Goal: Task Accomplishment & Management: Use online tool/utility

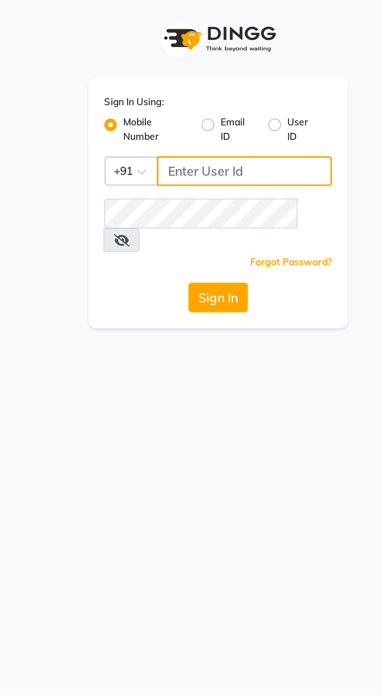
click at [214, 82] on input "Username" at bounding box center [203, 85] width 87 height 15
type input "9987786288"
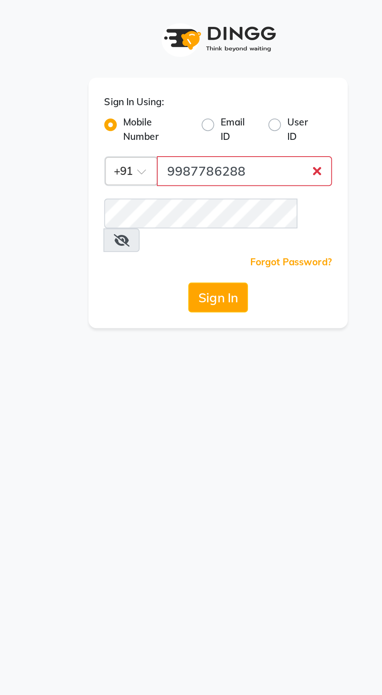
click at [176, 140] on button "Sign In" at bounding box center [191, 147] width 30 height 15
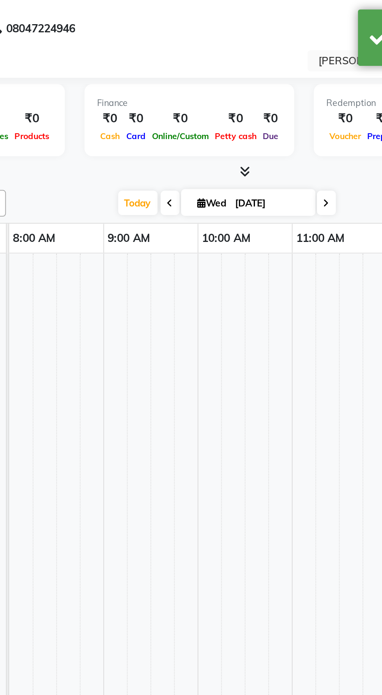
select select "en"
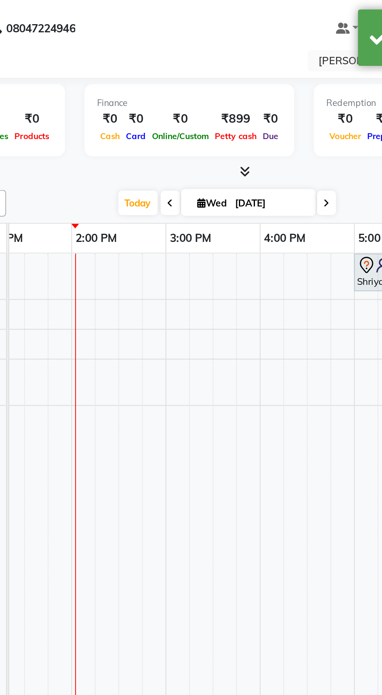
scroll to position [0, 373]
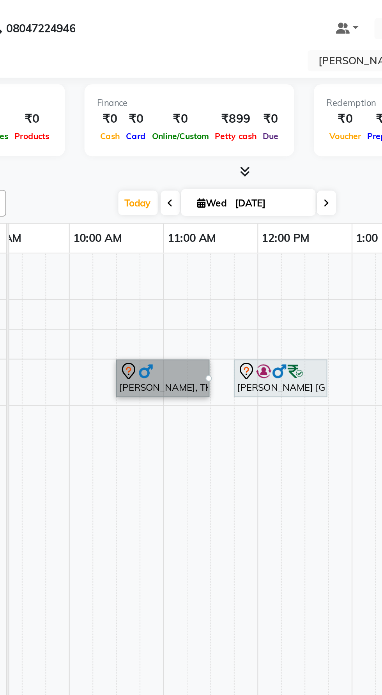
click at [175, 191] on link "Raj Kumar, TK02, 10:30 AM-11:30 AM, OFFER SERVICE 60 MIN" at bounding box center [163, 187] width 46 height 19
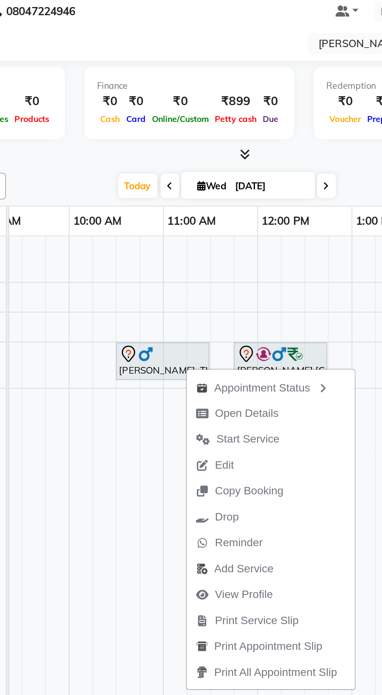
click at [149, 342] on td at bounding box center [146, 434] width 12 height 617
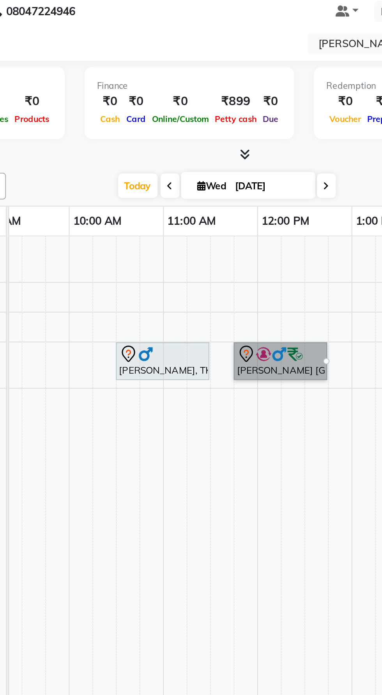
click at [227, 186] on link "Shivam 8078 Valencia, TK03, 11:45 AM-12:45 PM, OFFER SERVICE 60 MIN" at bounding box center [222, 187] width 46 height 19
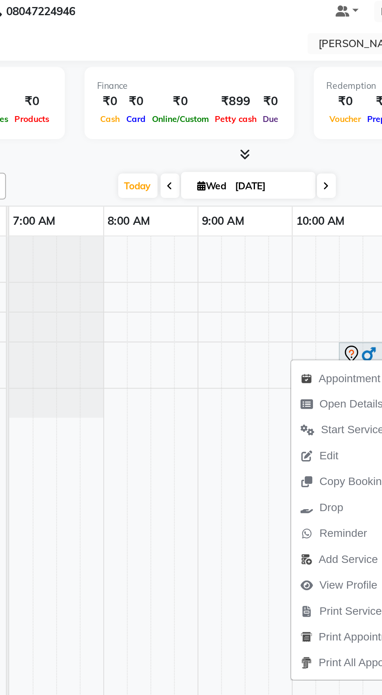
click at [166, 324] on td at bounding box center [163, 434] width 12 height 617
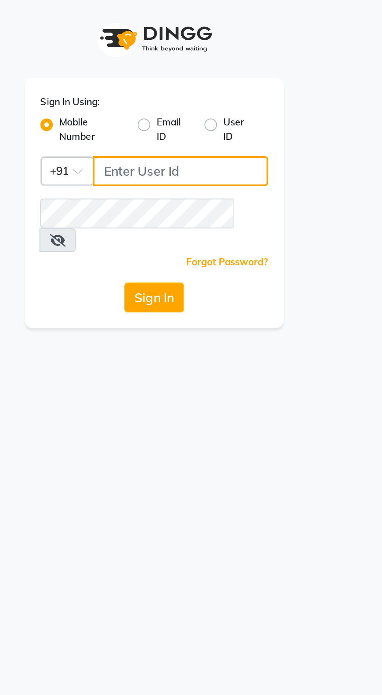
click at [215, 85] on input "Username" at bounding box center [203, 85] width 87 height 15
type input "9987786288"
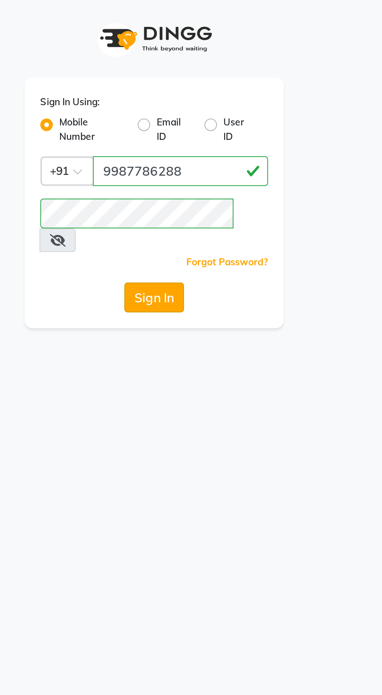
click at [192, 140] on button "Sign In" at bounding box center [191, 147] width 30 height 15
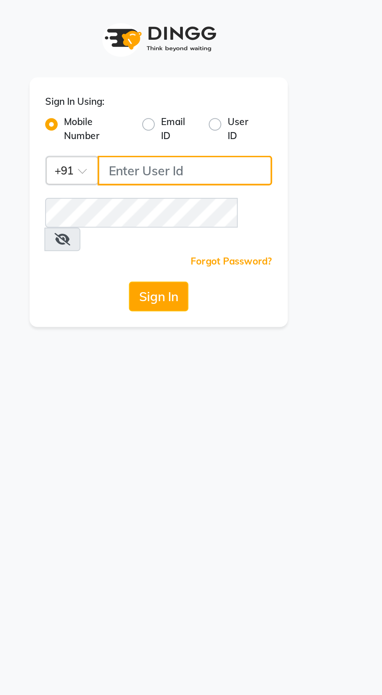
click at [178, 83] on input "Username" at bounding box center [203, 85] width 87 height 15
type input "9987786288"
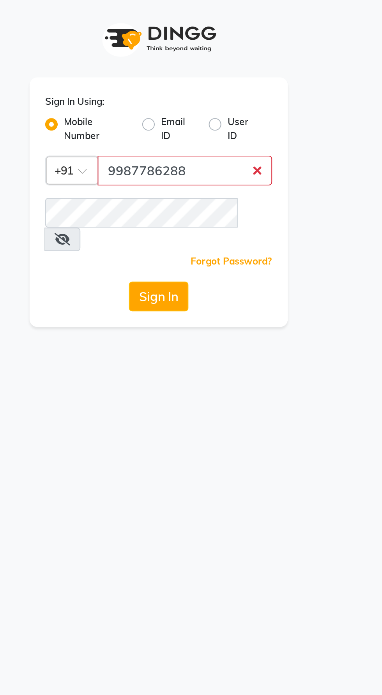
click at [176, 140] on button "Sign In" at bounding box center [191, 147] width 30 height 15
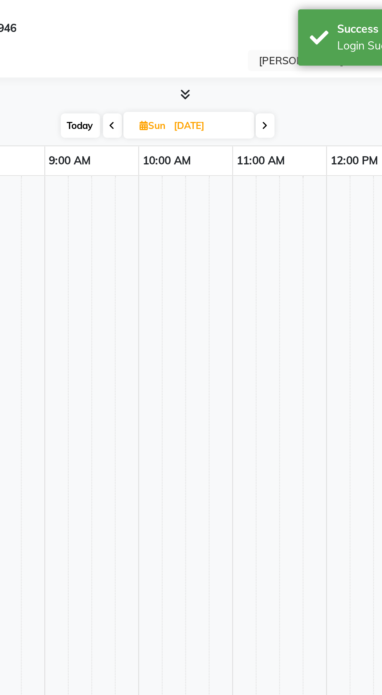
select select "en"
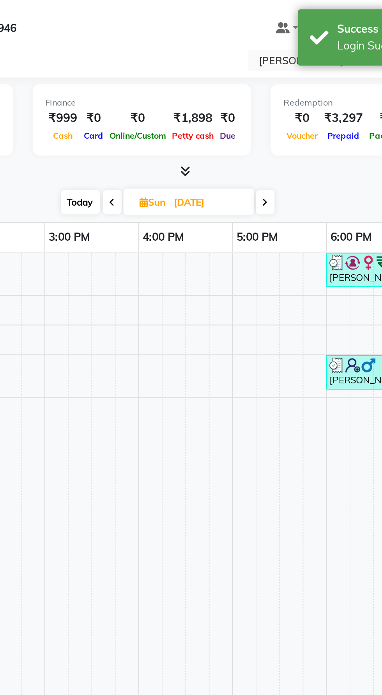
click at [202, 103] on input "[DATE]" at bounding box center [215, 101] width 39 height 12
select select "8"
select select "2025"
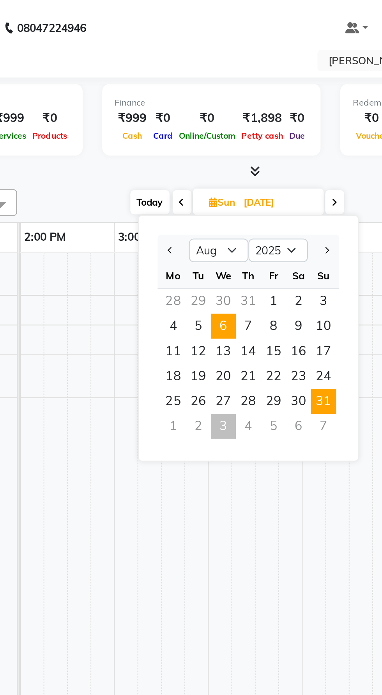
click at [190, 164] on div "Mo Tu We Th Fr Sa Su 28 29 30 31 1 2 3 4 5 6 7 8 9 10 11 12 13 14 15 16 17 18 1…" at bounding box center [201, 175] width 90 height 89
click at [188, 162] on div "Mo Tu We Th Fr Sa Su 28 29 30 31 1 2 3 4 5 6 7 8 9 10 11 12 13 14 15 16 17 18 1…" at bounding box center [201, 175] width 90 height 89
click at [187, 165] on div "Mo Tu We Th Fr Sa Su 28 29 30 31 1 2 3 4 5 6 7 8 9 10 11 12 13 14 15 16 17 18 1…" at bounding box center [201, 175] width 90 height 89
click at [190, 165] on div "Mo Tu We Th Fr Sa Su 28 29 30 31 1 2 3 4 5 6 7 8 9 10 11 12 13 14 15 16 17 18 1…" at bounding box center [201, 175] width 90 height 89
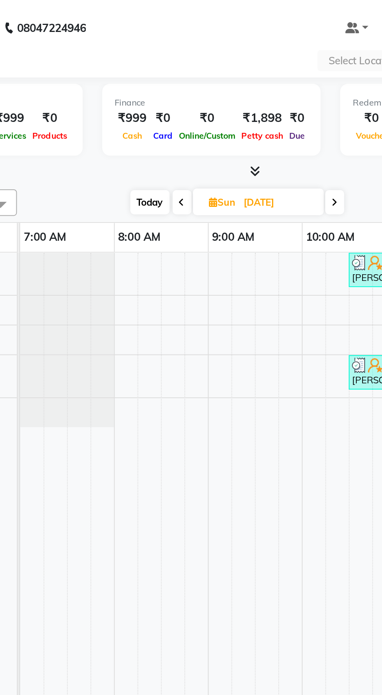
click at [212, 100] on input "[DATE]" at bounding box center [215, 101] width 39 height 12
select select "8"
select select "2025"
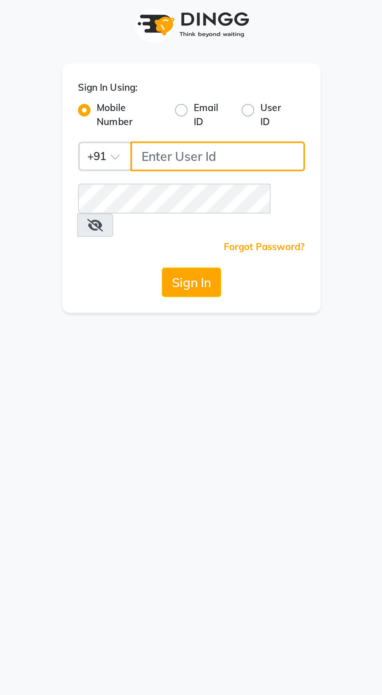
click at [223, 89] on input "Username" at bounding box center [203, 85] width 87 height 15
type input "9987786288"
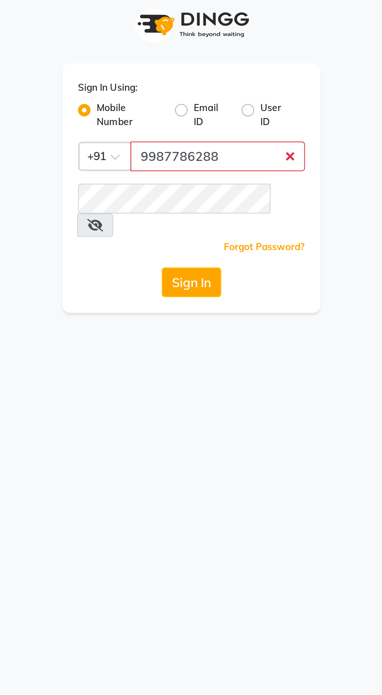
click at [176, 140] on button "Sign In" at bounding box center [191, 147] width 30 height 15
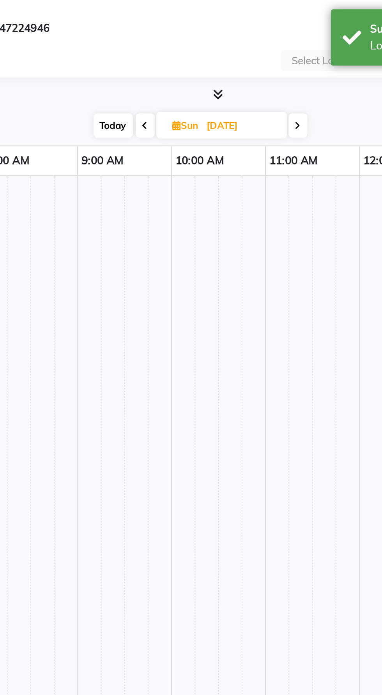
select select "en"
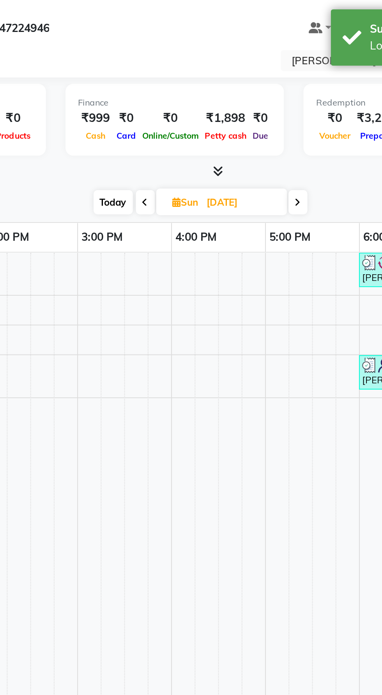
click at [195, 98] on span "Sun" at bounding box center [188, 101] width 17 height 6
select select "8"
select select "2025"
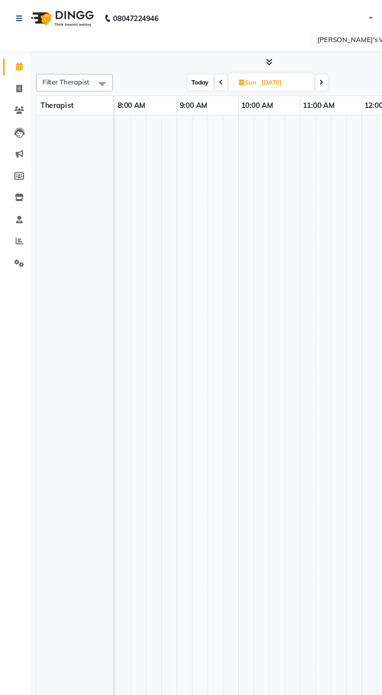
select select "en"
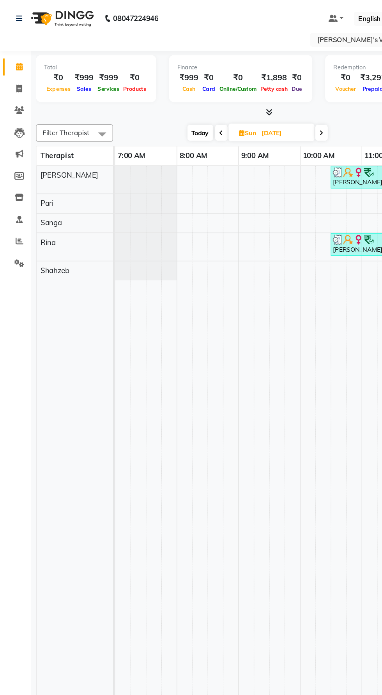
click at [210, 103] on input "[DATE]" at bounding box center [215, 101] width 39 height 12
select select "8"
select select "2025"
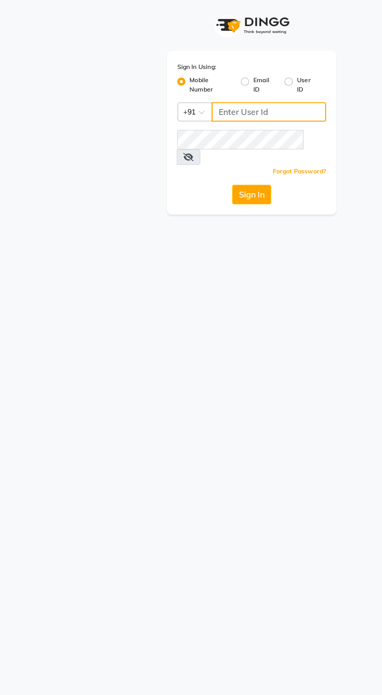
click at [181, 87] on input "Username" at bounding box center [203, 85] width 87 height 15
type input "9987786288"
click at [176, 140] on button "Sign In" at bounding box center [191, 147] width 30 height 15
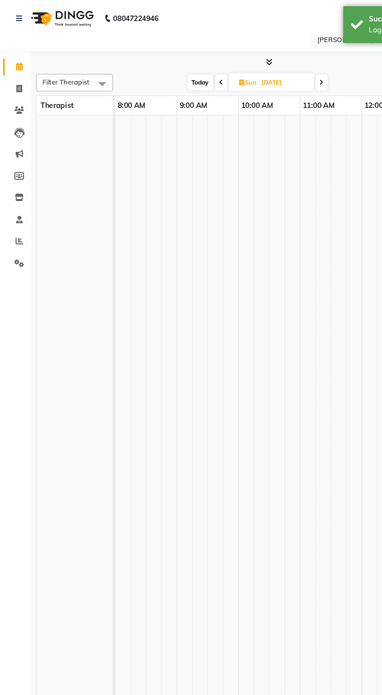
select select "en"
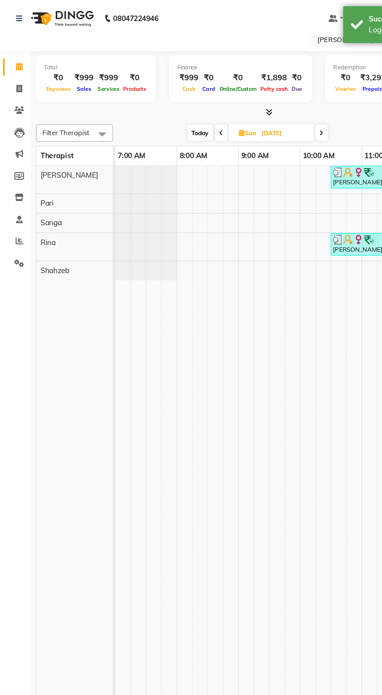
click at [189, 100] on span "Sun" at bounding box center [188, 101] width 17 height 6
select select "8"
select select "2025"
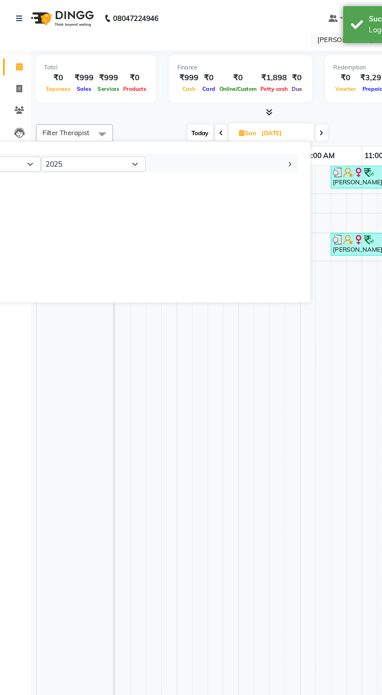
click at [244, 100] on icon at bounding box center [243, 101] width 3 height 5
type input "[DATE]"
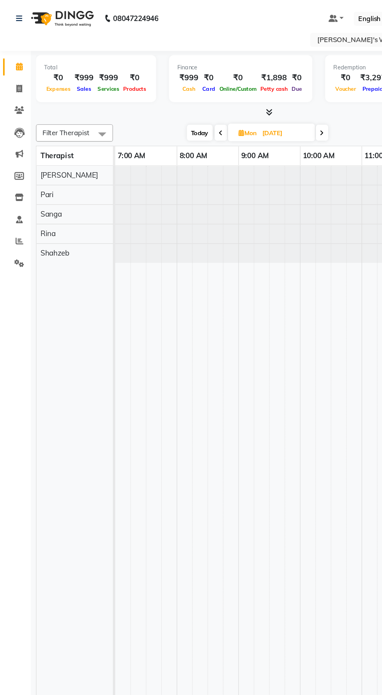
click at [200, 100] on input "[DATE]" at bounding box center [216, 101] width 39 height 12
select select "9"
select select "2025"
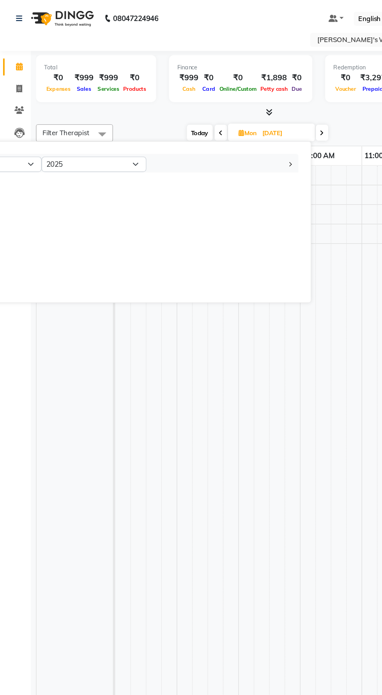
scroll to position [0, 327]
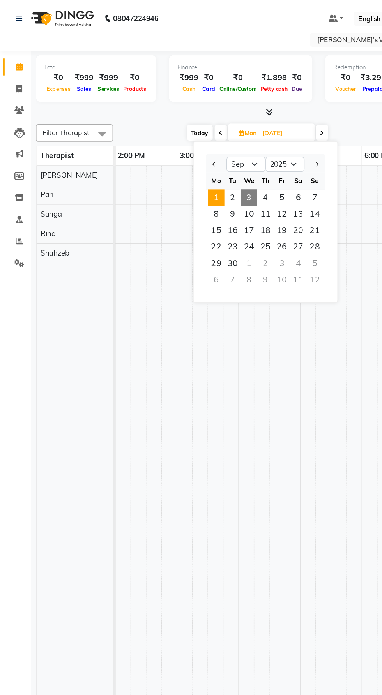
click at [209, 102] on input "01-09-2025" at bounding box center [216, 101] width 39 height 12
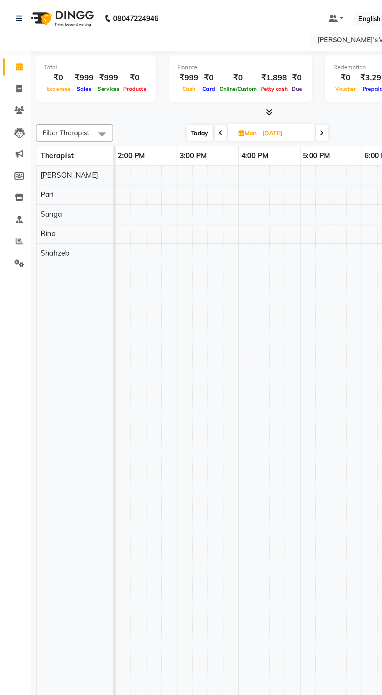
click at [245, 100] on icon at bounding box center [244, 101] width 3 height 5
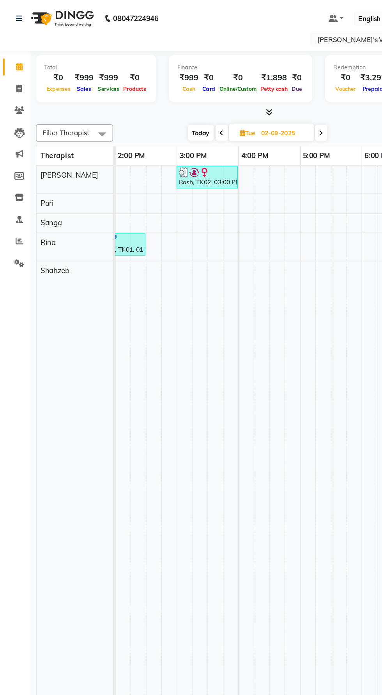
click at [242, 101] on icon at bounding box center [243, 101] width 3 height 5
type input "03-09-2025"
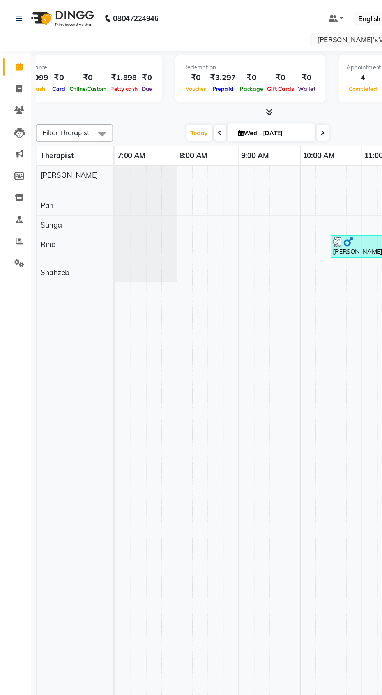
scroll to position [0, 117]
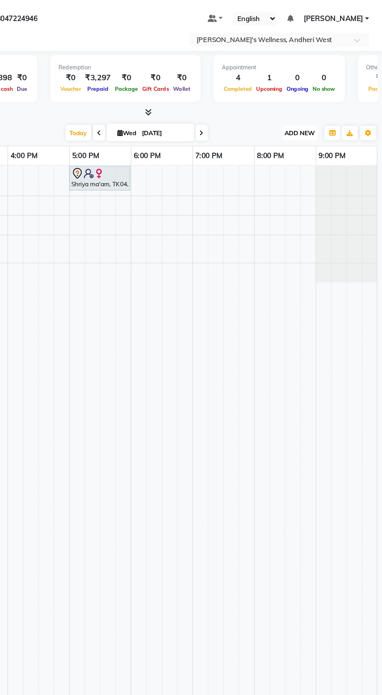
click at [317, 101] on span "ADD NEW" at bounding box center [318, 101] width 23 height 6
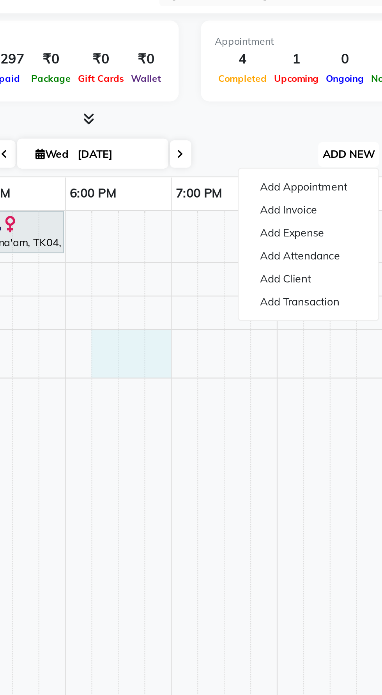
select select "80732"
select select "tentative"
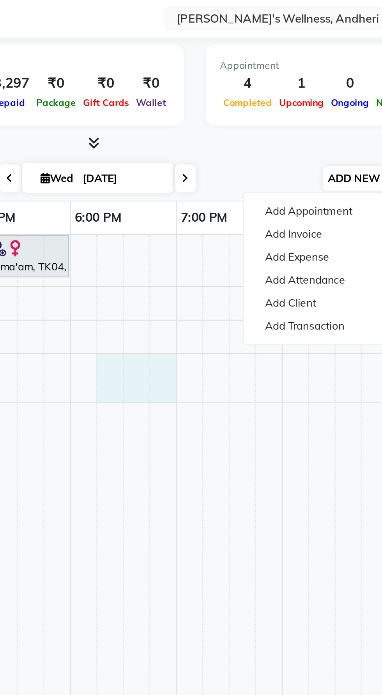
select select "1095"
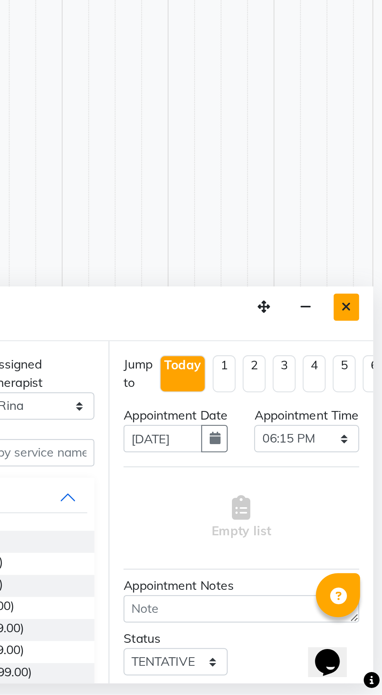
click at [369, 523] on button "Close" at bounding box center [365, 524] width 11 height 12
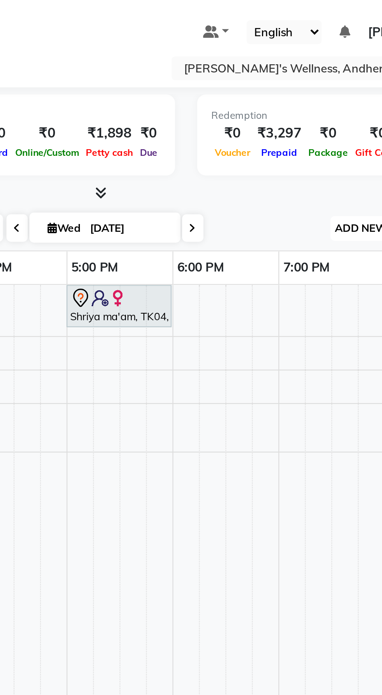
click at [316, 99] on span "ADD NEW" at bounding box center [318, 101] width 23 height 6
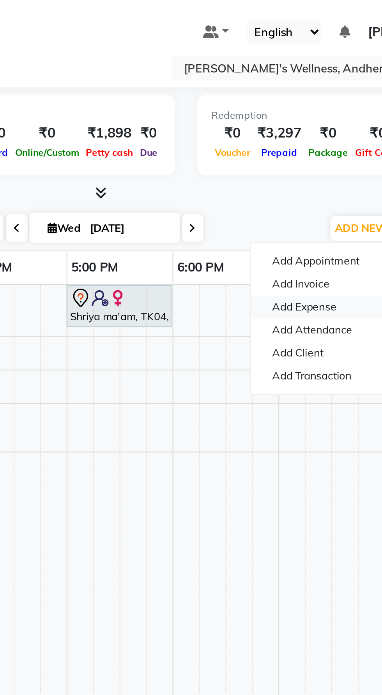
click at [301, 137] on link "Add Expense" at bounding box center [301, 136] width 62 height 10
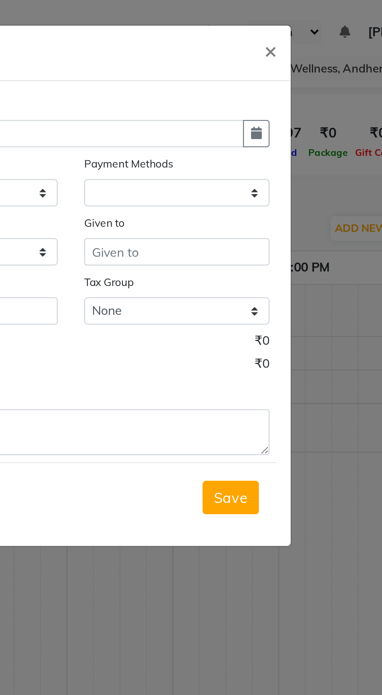
select select "1"
select select "6488"
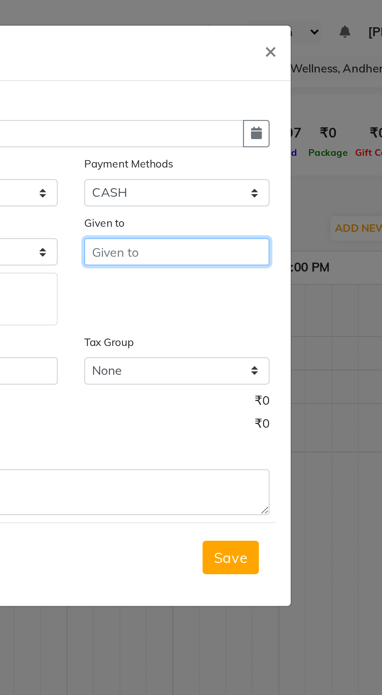
click at [217, 111] on input "text" at bounding box center [238, 111] width 82 height 12
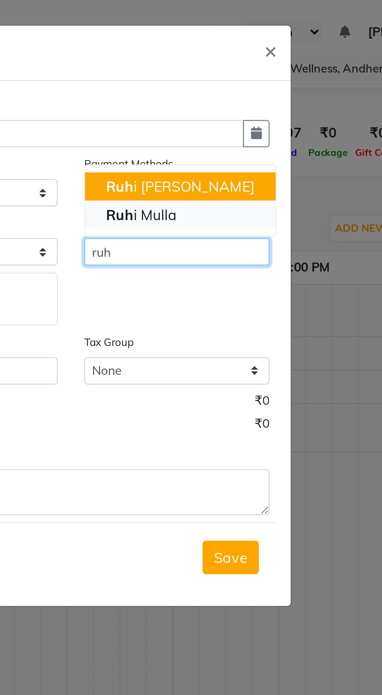
click at [220, 96] on ngb-highlight "Ruh i Mulla" at bounding box center [221, 95] width 31 height 8
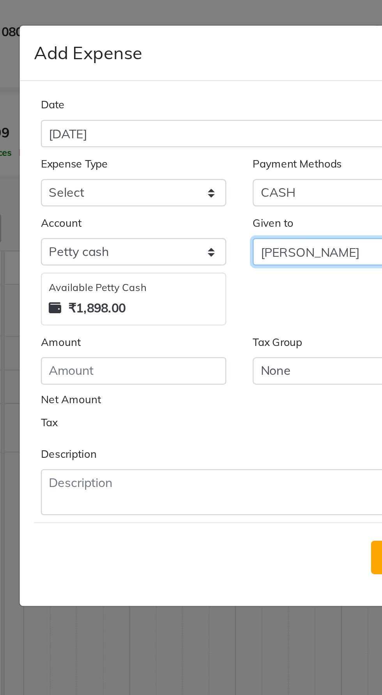
type input "Ruhi Mulla"
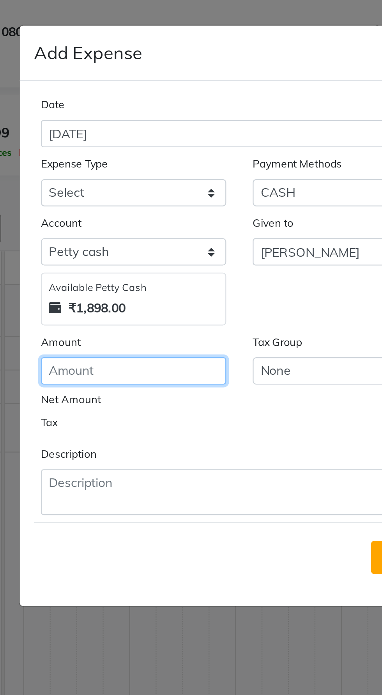
click at [117, 166] on input "number" at bounding box center [144, 164] width 82 height 12
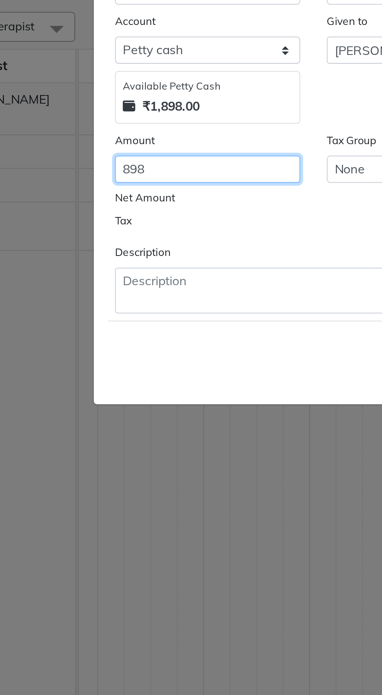
type input "898"
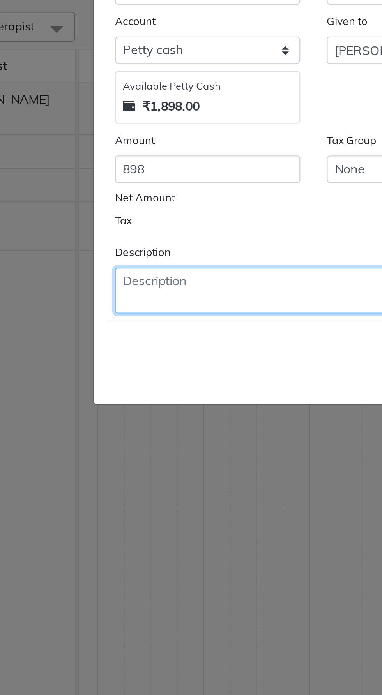
click at [120, 217] on textarea at bounding box center [190, 217] width 175 height 20
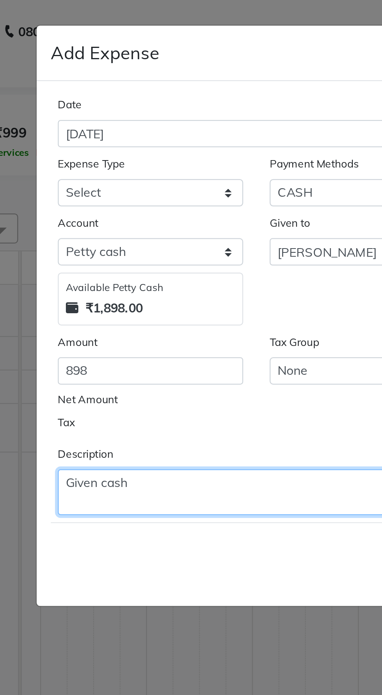
type textarea "Given cash"
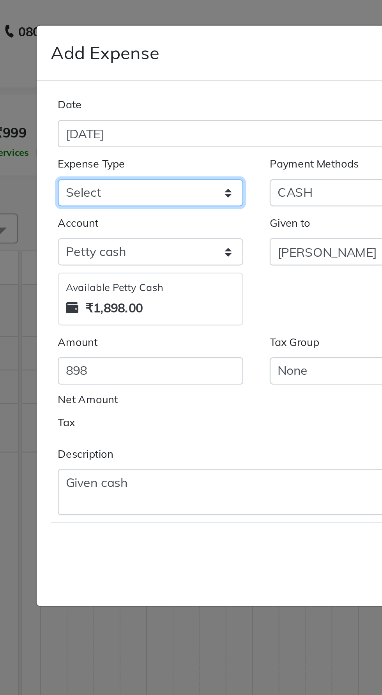
click at [129, 86] on select "Select Advance Salary Bank charges Car maintenance Cash transfer to bank Cash t…" at bounding box center [144, 85] width 82 height 12
select select "10"
click at [103, 79] on select "Select Advance Salary Bank charges Car maintenance Cash transfer to bank Cash t…" at bounding box center [144, 85] width 82 height 12
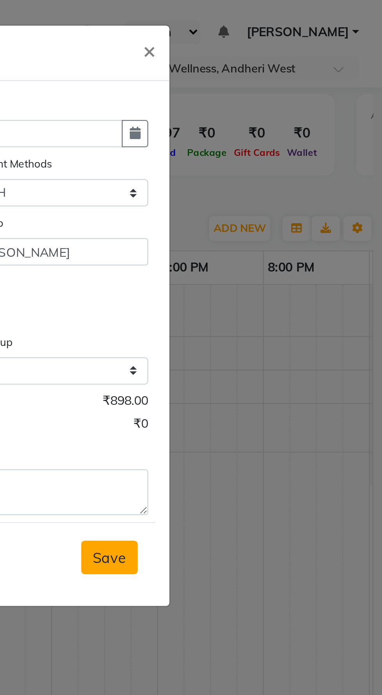
click at [263, 246] on span "Save" at bounding box center [261, 246] width 15 height 8
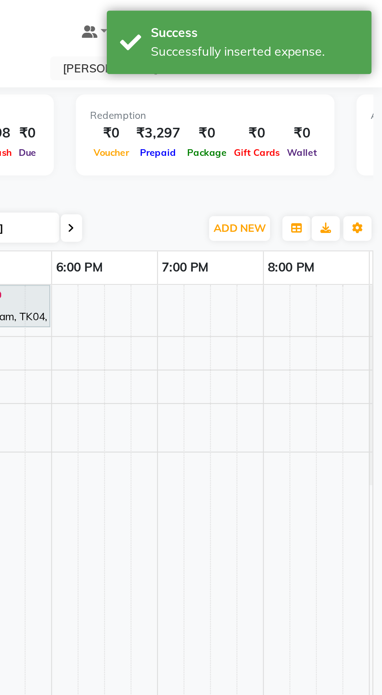
select select "80732"
select select "tentative"
select select "1185"
